Goal: Information Seeking & Learning: Learn about a topic

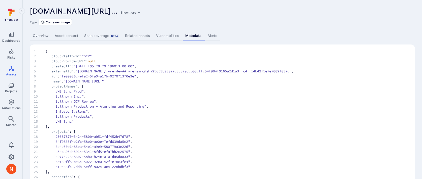
click at [149, 112] on span "13 "Infosec Systems" ," at bounding box center [222, 111] width 377 height 5
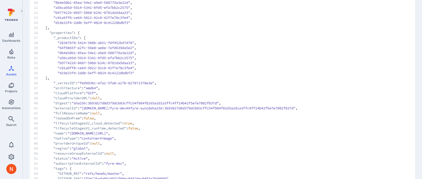
scroll to position [314, 0]
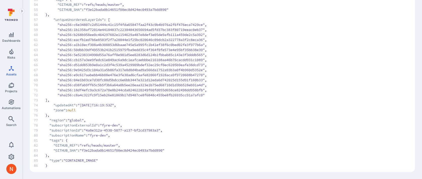
click at [60, 145] on span ""GITHUB_REF"" at bounding box center [65, 145] width 24 height 5
click at [79, 135] on span ""subscriptionName"" at bounding box center [67, 135] width 36 height 5
click at [63, 145] on span ""GITHUB_REF"" at bounding box center [65, 145] width 24 height 5
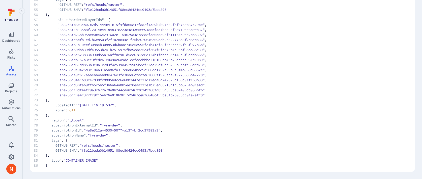
click at [63, 145] on span ""GITHUB_REF"" at bounding box center [65, 145] width 24 height 5
copy span "GITHUB_REF"
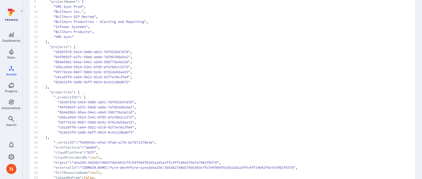
scroll to position [0, 0]
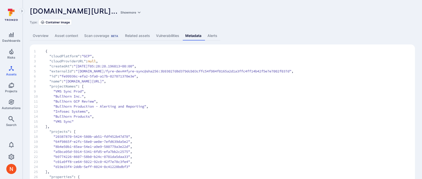
click at [167, 38] on link "Vulnerabilities" at bounding box center [167, 35] width 29 height 9
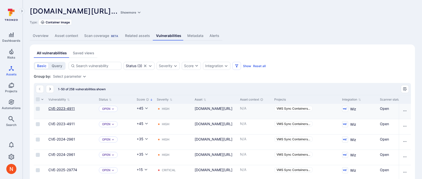
click at [70, 107] on link "CVE-2023-4911" at bounding box center [61, 109] width 26 height 4
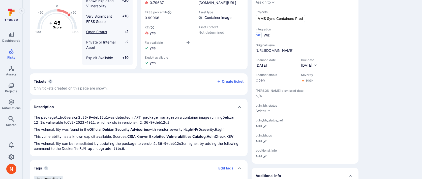
scroll to position [68, 0]
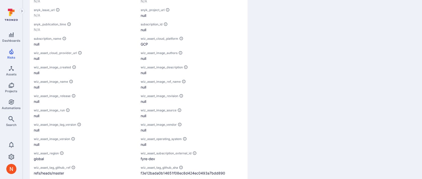
scroll to position [656, 0]
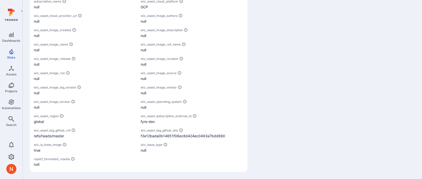
click at [167, 135] on div "f3e12bada0b14651f08ec8d424ec0493a7bdd890" at bounding box center [192, 135] width 103 height 5
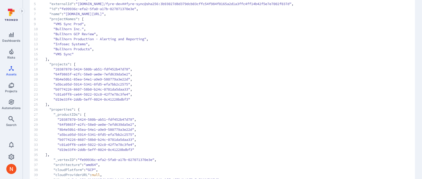
scroll to position [314, 0]
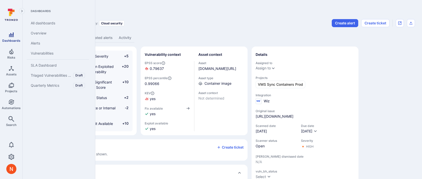
click at [10, 36] on icon "Dashboards" at bounding box center [11, 35] width 6 height 6
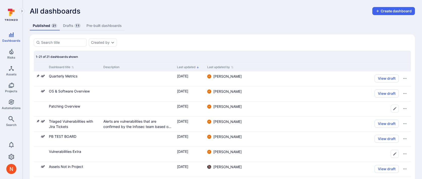
click at [242, 14] on div "All dashboards Create dashboard" at bounding box center [222, 11] width 385 height 8
click at [243, 21] on div "Published 21 Drafts 11 Pre-built dashboards" at bounding box center [222, 25] width 385 height 9
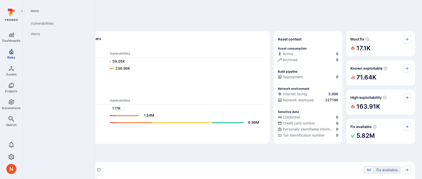
click at [12, 53] on icon "Risks" at bounding box center [11, 52] width 4 height 6
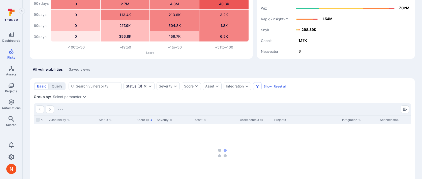
scroll to position [43, 0]
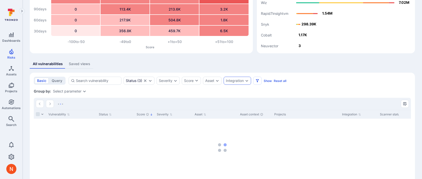
click at [240, 81] on div "Integration" at bounding box center [235, 81] width 18 height 4
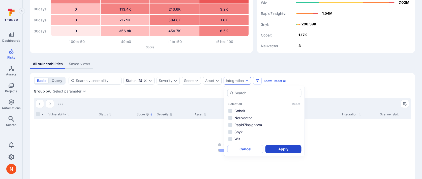
click at [245, 125] on li "Rapid7insightvm" at bounding box center [264, 125] width 74 height 6
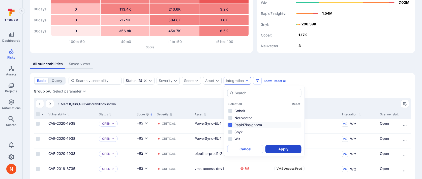
click at [274, 148] on button "Apply" at bounding box center [283, 149] width 36 height 8
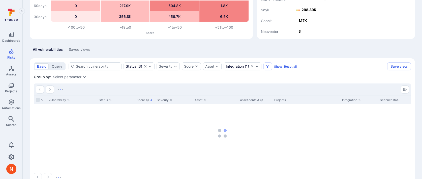
scroll to position [71, 0]
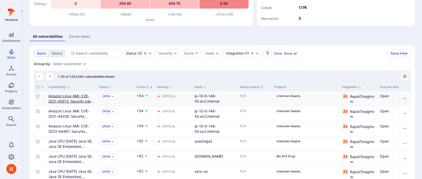
click at [75, 100] on link "Amazon Linux AMI: CVE-2021-42013: Security patch for httpd24 (ALAS-2021-1543)" at bounding box center [71, 104] width 46 height 20
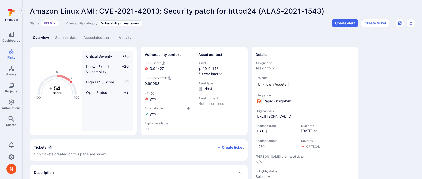
click at [125, 36] on link "Activity" at bounding box center [125, 37] width 19 height 9
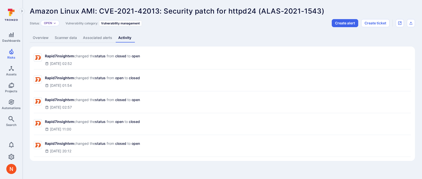
click at [62, 36] on link "Scanner data" at bounding box center [66, 37] width 28 height 9
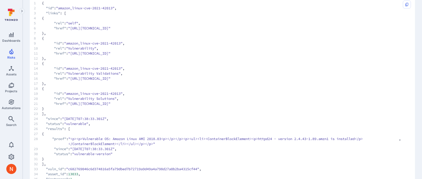
scroll to position [69, 0]
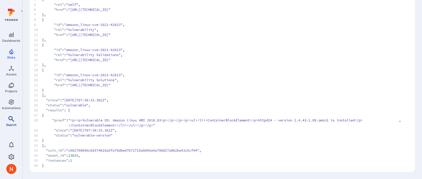
click at [8, 124] on span "Search" at bounding box center [11, 125] width 10 height 4
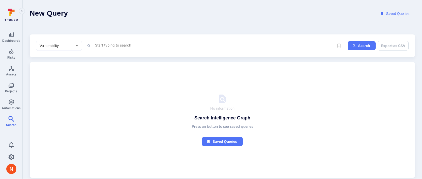
click at [115, 43] on textarea "Intelligence Graph search area" at bounding box center [213, 45] width 239 height 6
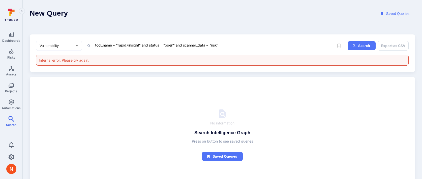
click at [213, 45] on textarea "tool_name ~ "rapid7insight" and status = "open" and scanner_data ~ "risk"" at bounding box center [213, 45] width 239 height 6
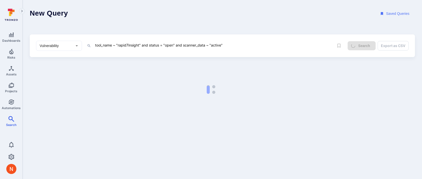
click at [140, 45] on textarea "tool_name ~ "rapid7insight" and status = "open" and scanner_data ~ "active"" at bounding box center [213, 45] width 239 height 6
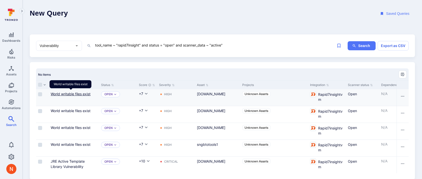
click at [86, 93] on link "World writable files exist" at bounding box center [71, 94] width 40 height 4
click at [239, 46] on textarea "tool_name ~ "rapid7insight" and status = "open" and scanner_data ~ "active"" at bounding box center [213, 45] width 239 height 6
click at [216, 47] on textarea "tool_name ~ "rapid7insight" and status = "open" and scanner_data ~ "active" and…" at bounding box center [213, 45] width 239 height 6
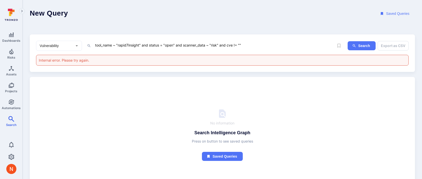
drag, startPoint x: 183, startPoint y: 45, endPoint x: 220, endPoint y: 44, distance: 36.6
click at [220, 44] on textarea "tool_name ~ "rapid7insight" and status = "open" and scanner_data ~ "risk" and c…" at bounding box center [213, 45] width 239 height 6
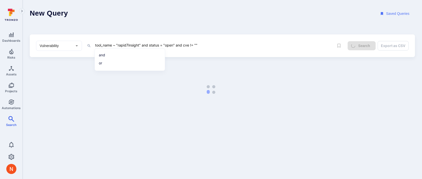
type textarea "tool_name ~ "rapid7insight" and status = "open" and cve != """
click at [242, 25] on header "New Query Saved Queries" at bounding box center [222, 13] width 399 height 27
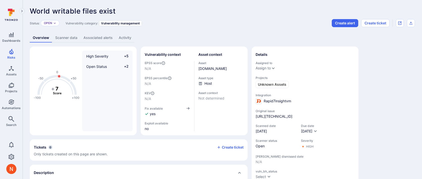
click at [67, 37] on link "Scanner data" at bounding box center [66, 37] width 28 height 9
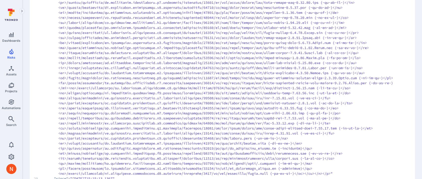
scroll to position [316, 0]
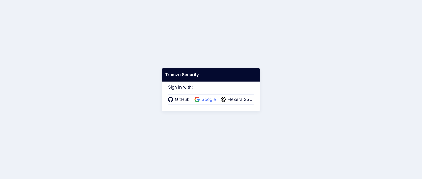
click at [203, 98] on span "Google" at bounding box center [208, 99] width 17 height 7
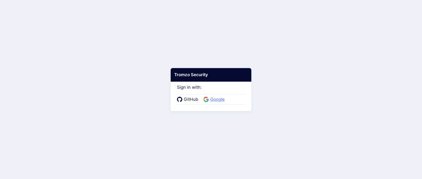
click at [203, 98] on icon at bounding box center [205, 99] width 5 height 5
